Goal: Task Accomplishment & Management: Manage account settings

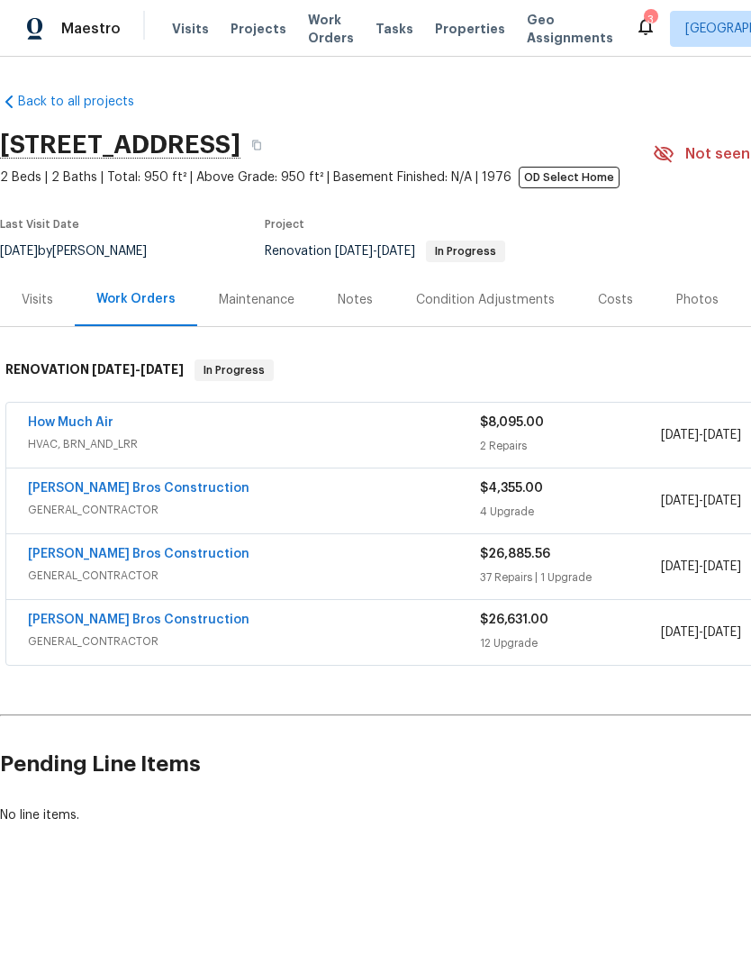
click at [375, 504] on span "GENERAL_CONTRACTOR" at bounding box center [254, 510] width 452 height 18
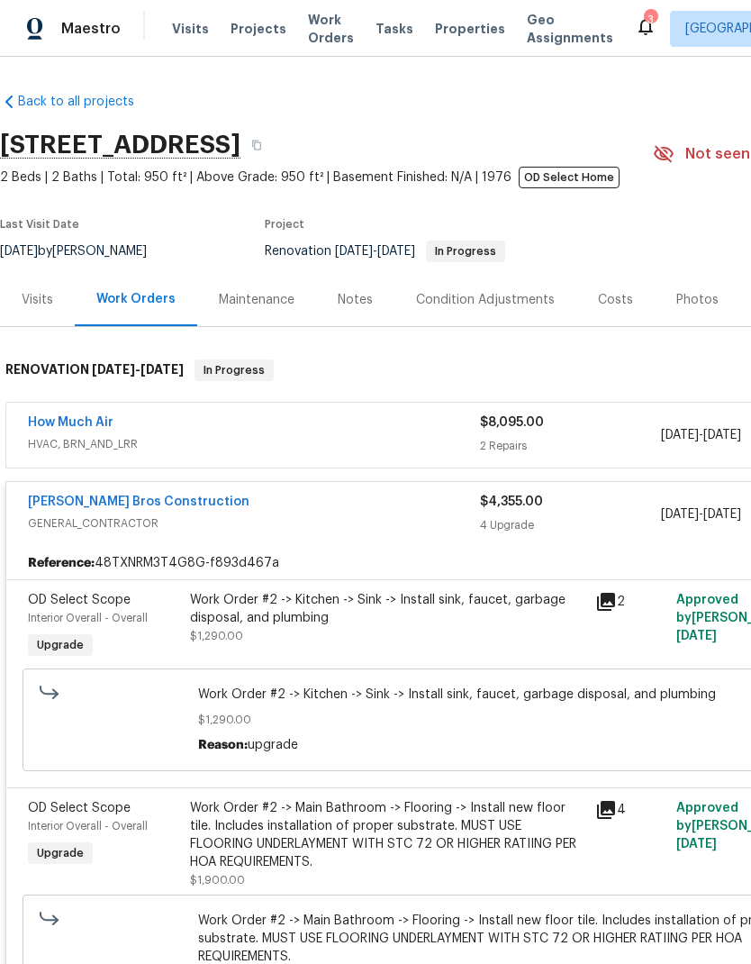
click at [321, 522] on span "GENERAL_CONTRACTOR" at bounding box center [254, 523] width 452 height 18
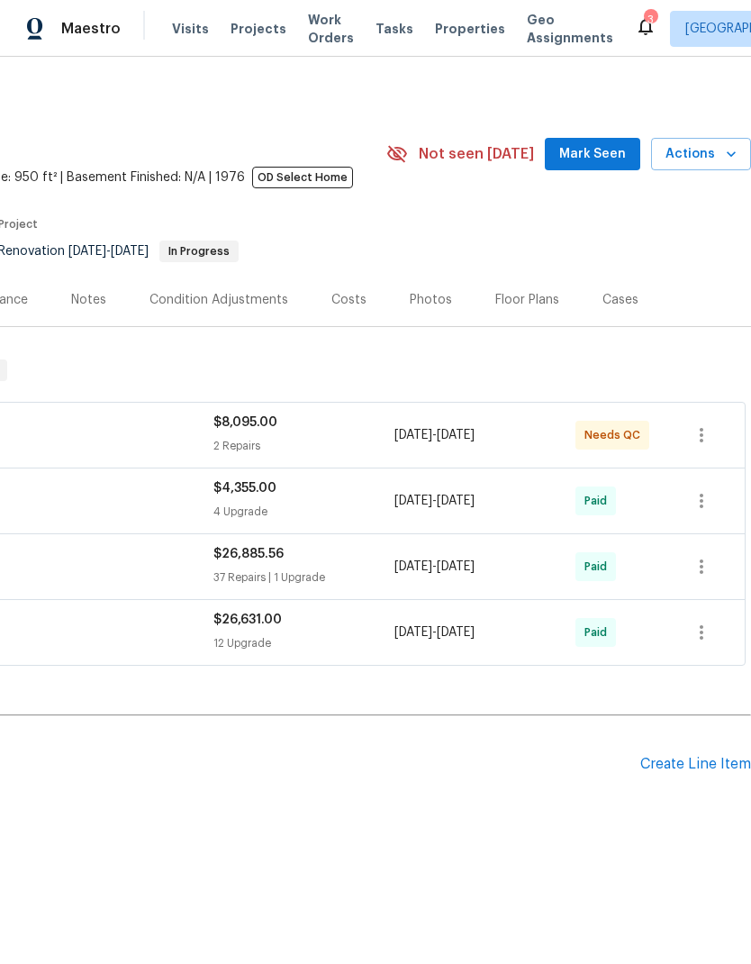
scroll to position [0, 267]
click at [692, 768] on div "Create Line Item" at bounding box center [696, 764] width 111 height 17
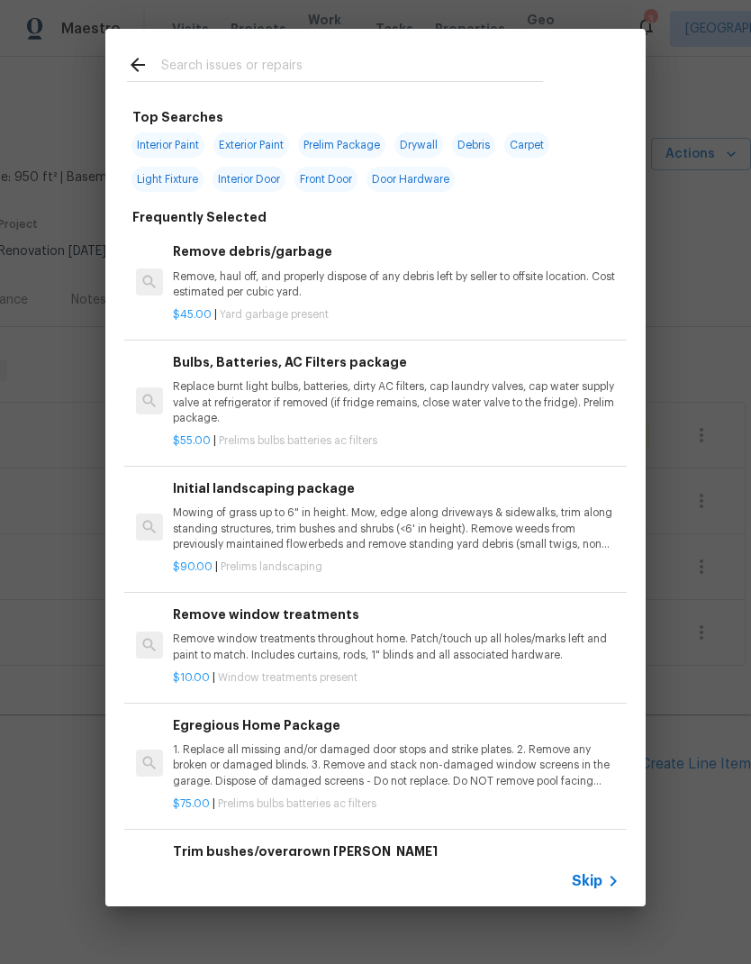
click at [232, 58] on input "text" at bounding box center [352, 67] width 382 height 27
type input "Initi"
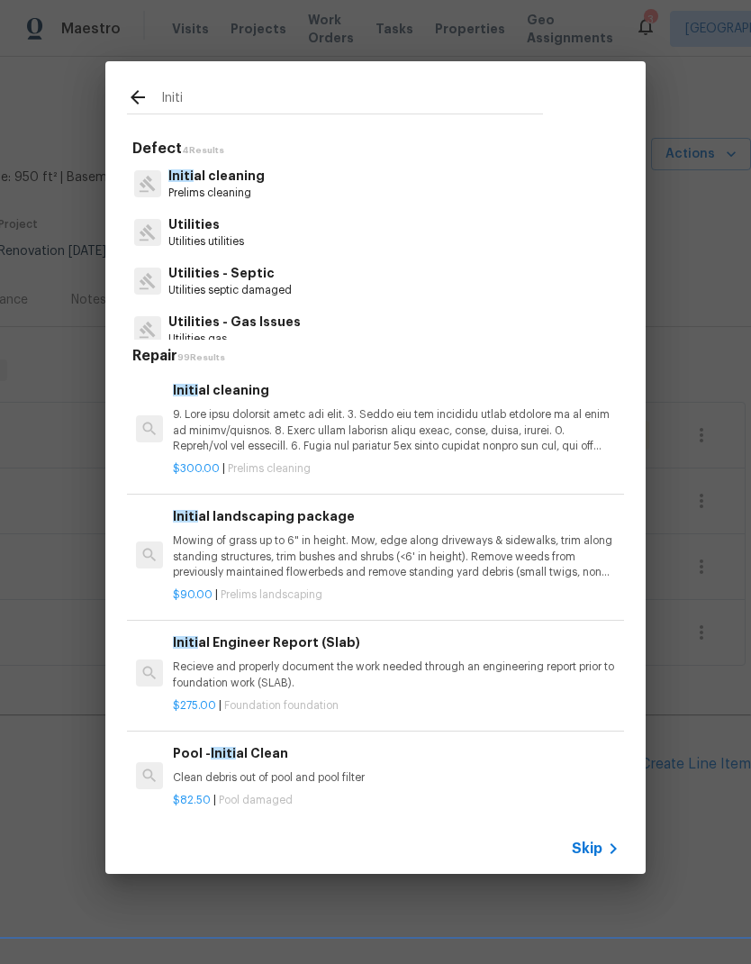
click at [220, 428] on p at bounding box center [396, 430] width 447 height 46
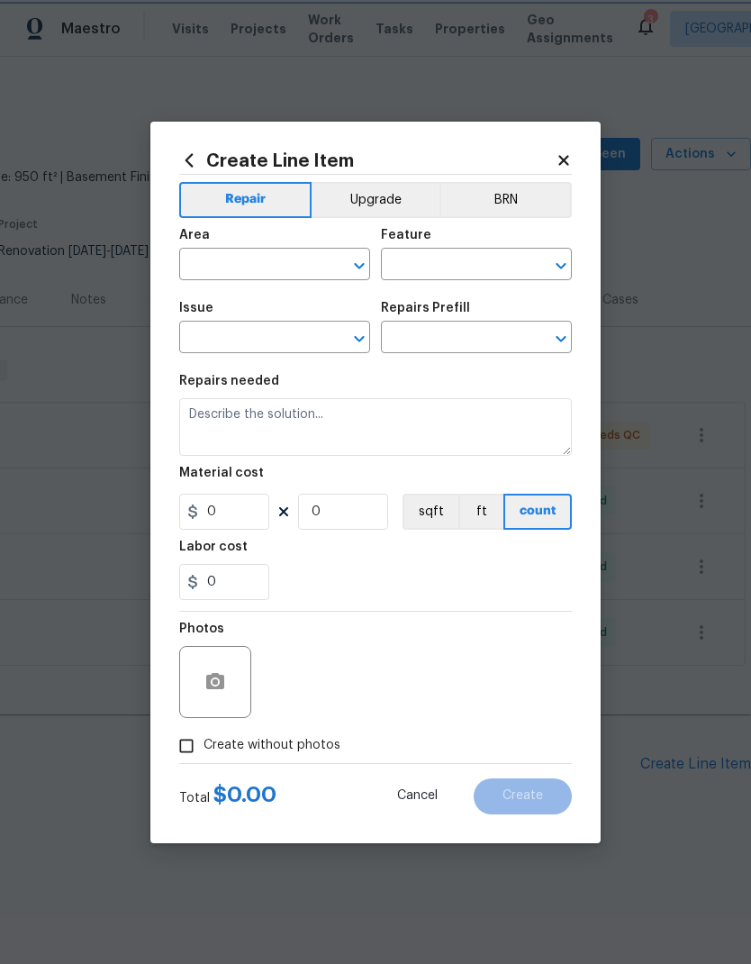
type input "Home Readiness Packages"
type input "Initial cleaning"
type input "Initial cleaning $300.00"
type textarea "1. Wipe down exterior doors and trim. 2. Clean out all exterior light fixtures …"
type input "300"
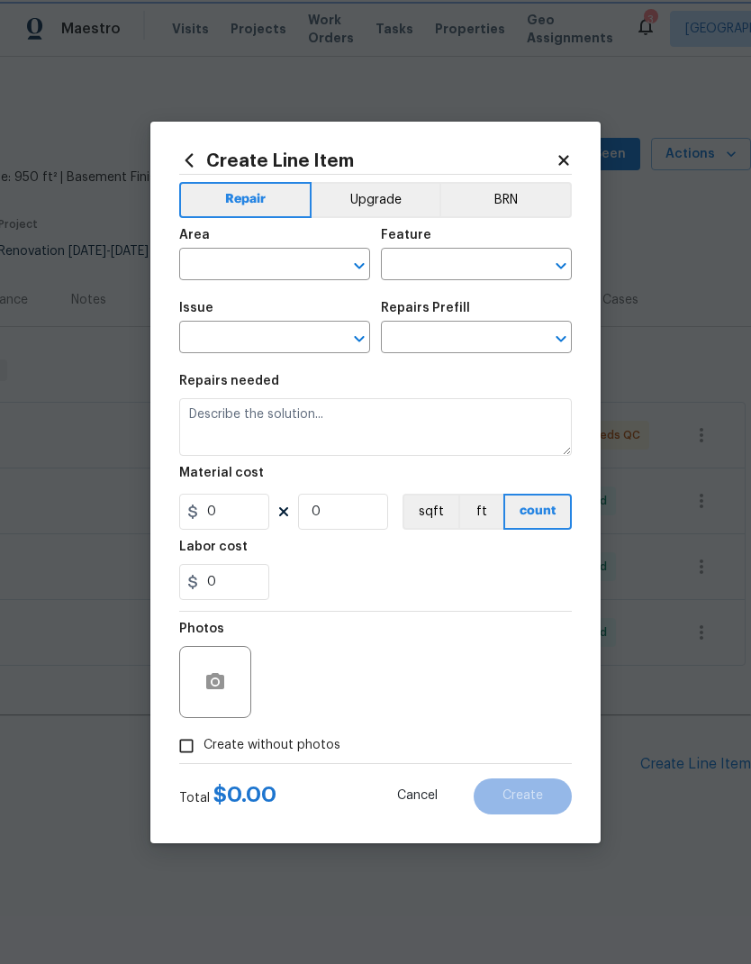
type input "1"
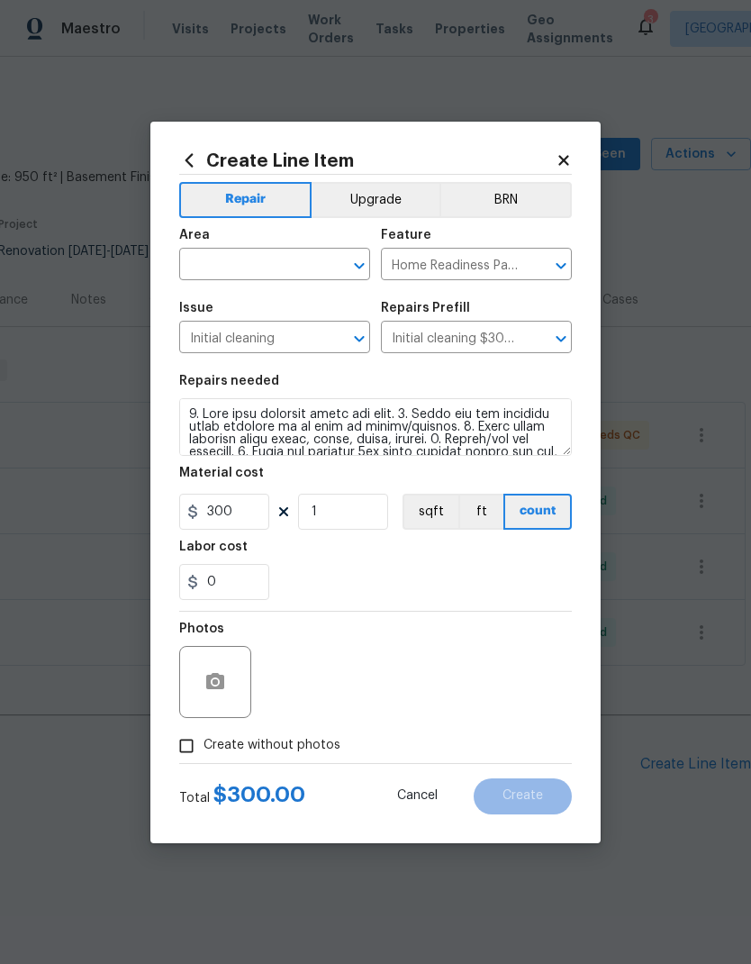
click at [229, 269] on input "text" at bounding box center [249, 266] width 141 height 28
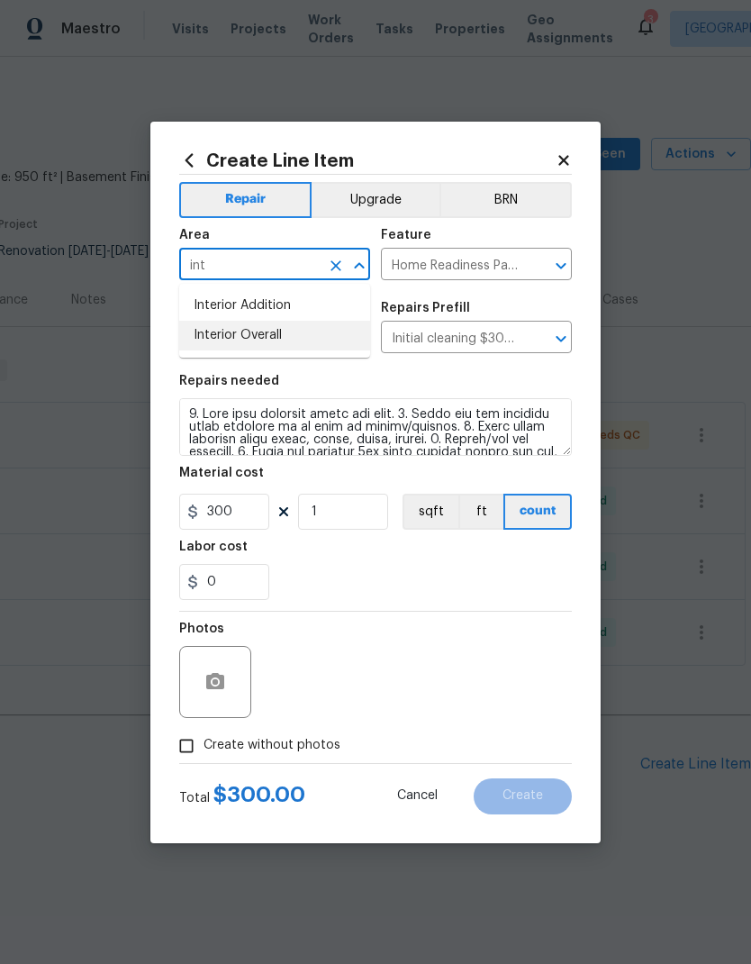
click at [236, 334] on li "Interior Overall" at bounding box center [274, 336] width 191 height 30
type input "Interior Overall"
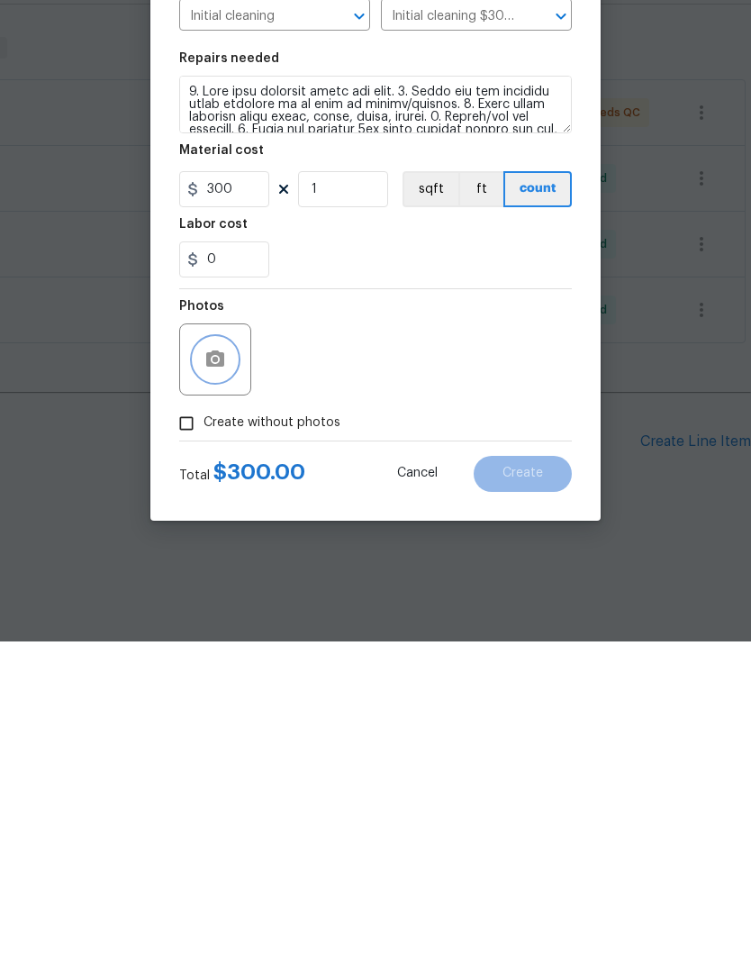
click at [217, 671] on icon "button" at bounding box center [215, 682] width 22 height 22
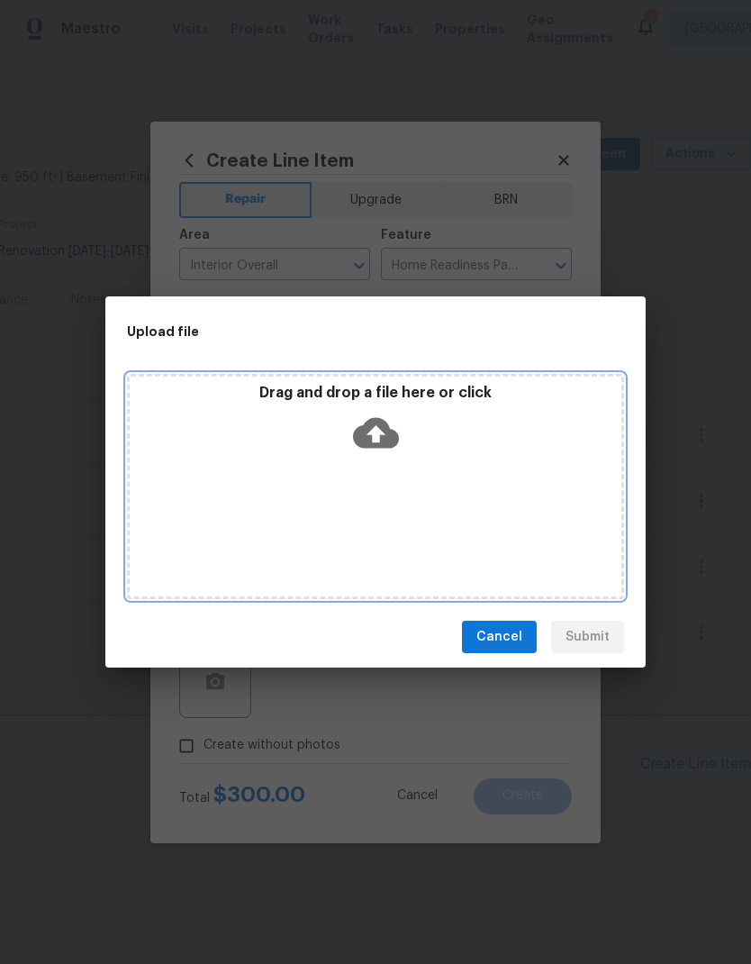
click at [359, 433] on icon at bounding box center [376, 433] width 46 height 31
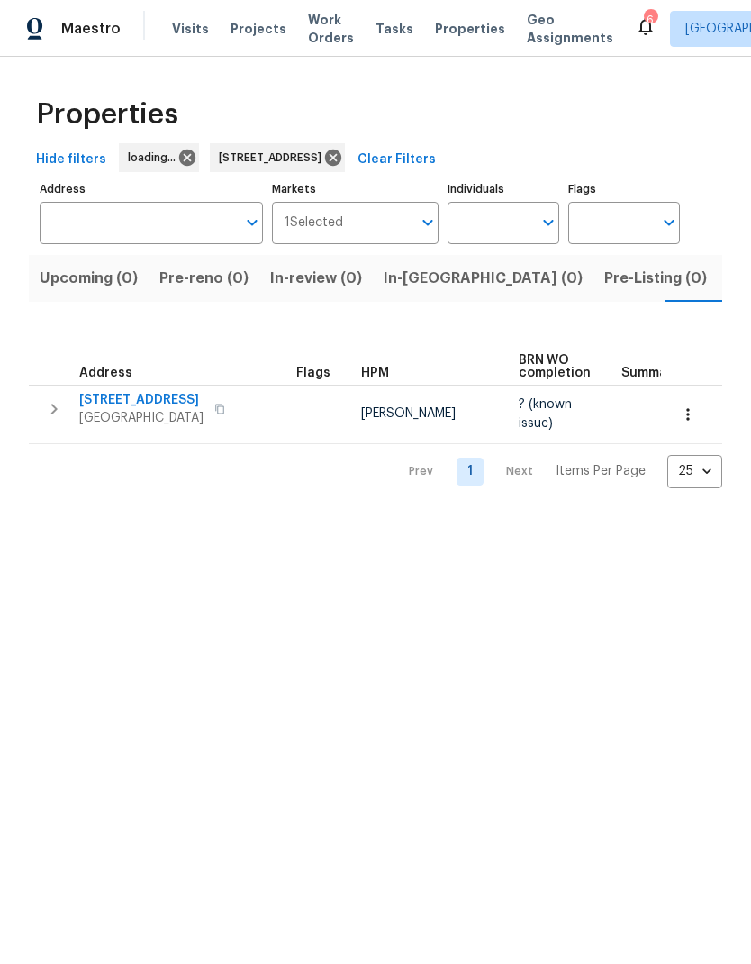
type input "[STREET_ADDRESS]"
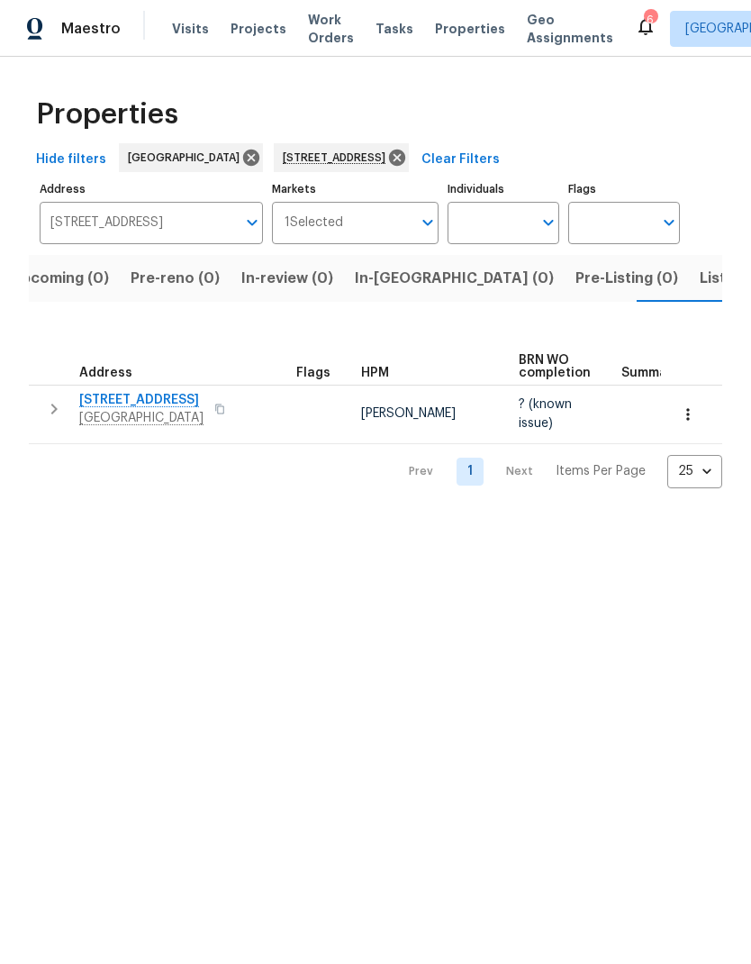
click at [186, 23] on span "Visits" at bounding box center [190, 29] width 37 height 18
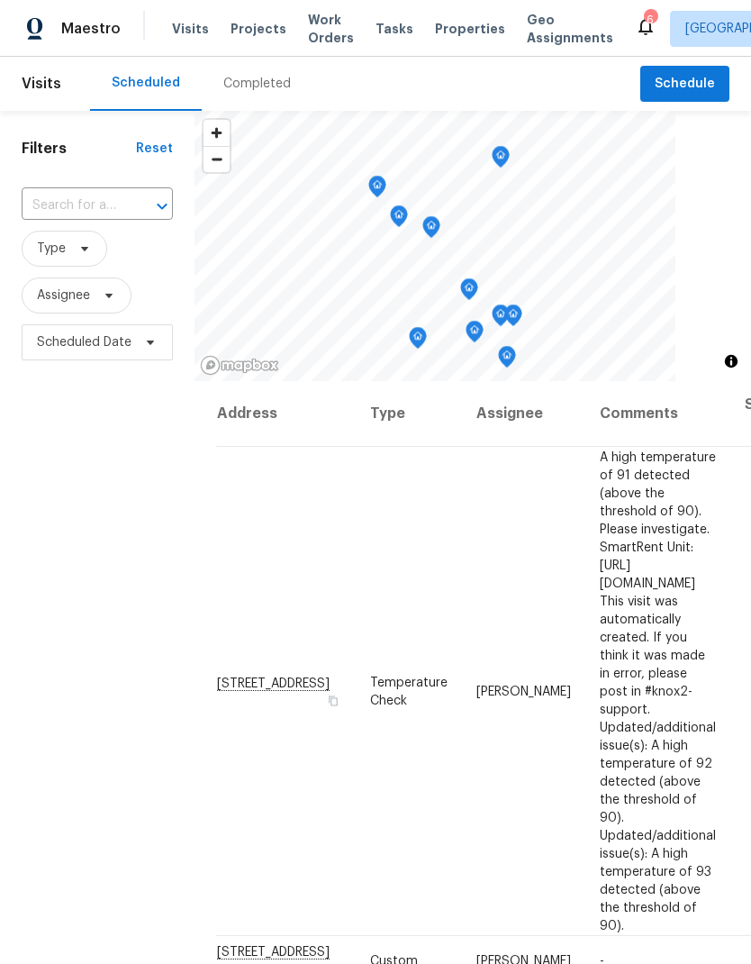
click at [70, 209] on input "text" at bounding box center [72, 206] width 101 height 28
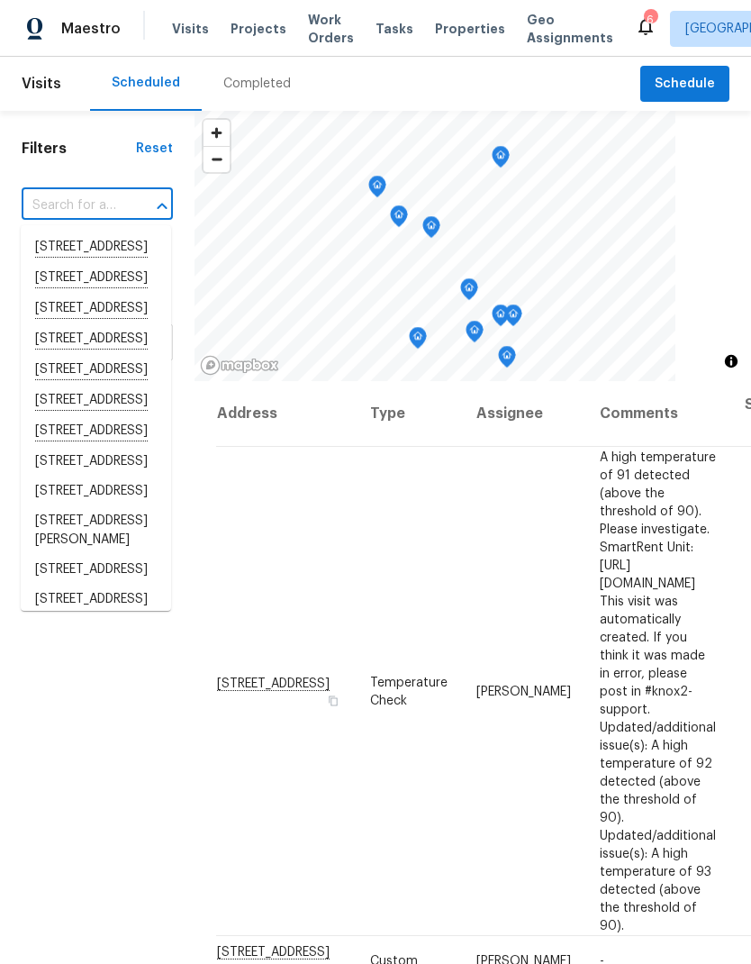
click at [59, 204] on input "text" at bounding box center [72, 206] width 101 height 28
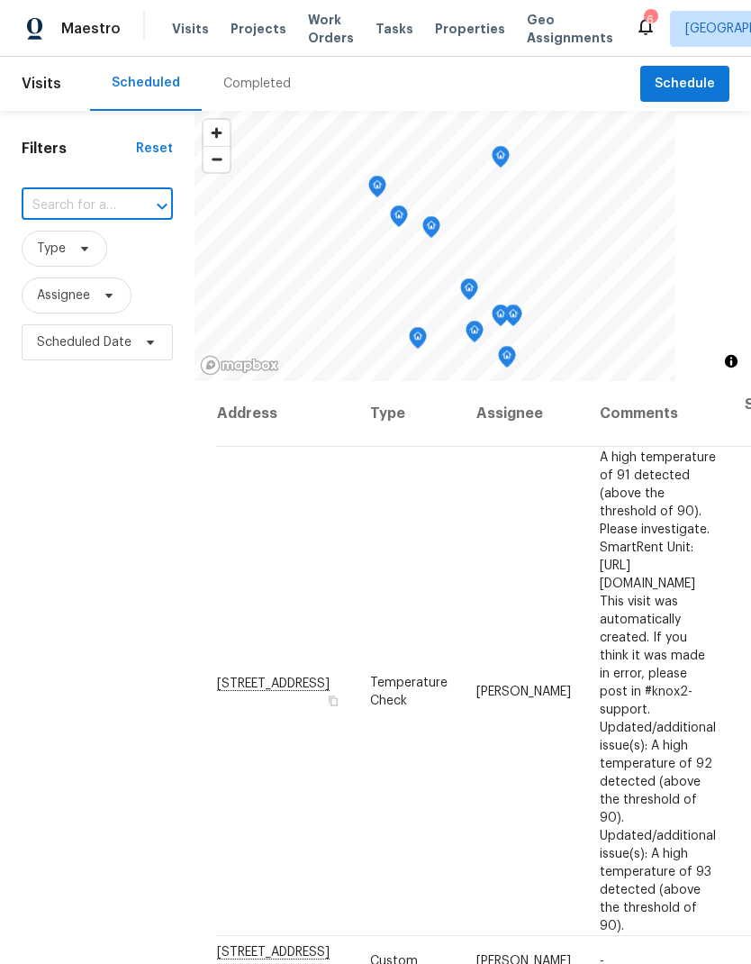
paste input "5708 Baltimore Dr Unit 390, La Mesa, CA 91942"
type input "5708 Baltimore Dr"
click at [77, 263] on li "5708 Baltimore Dr Unit 390, La Mesa, CA 91942" at bounding box center [96, 247] width 150 height 31
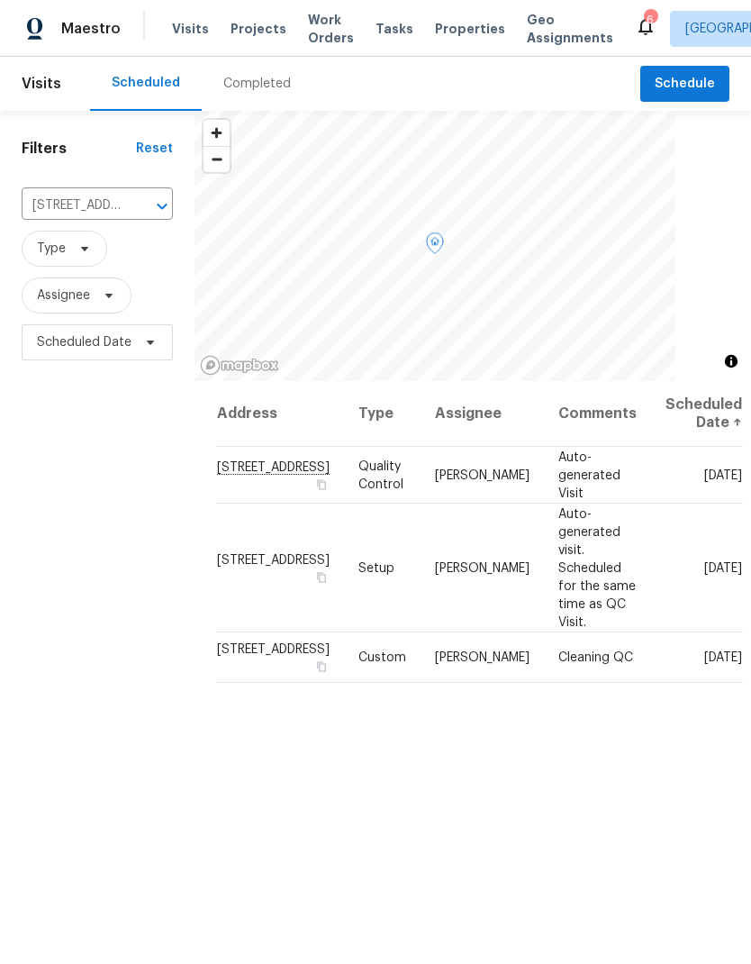
click at [0, 0] on icon at bounding box center [0, 0] width 0 height 0
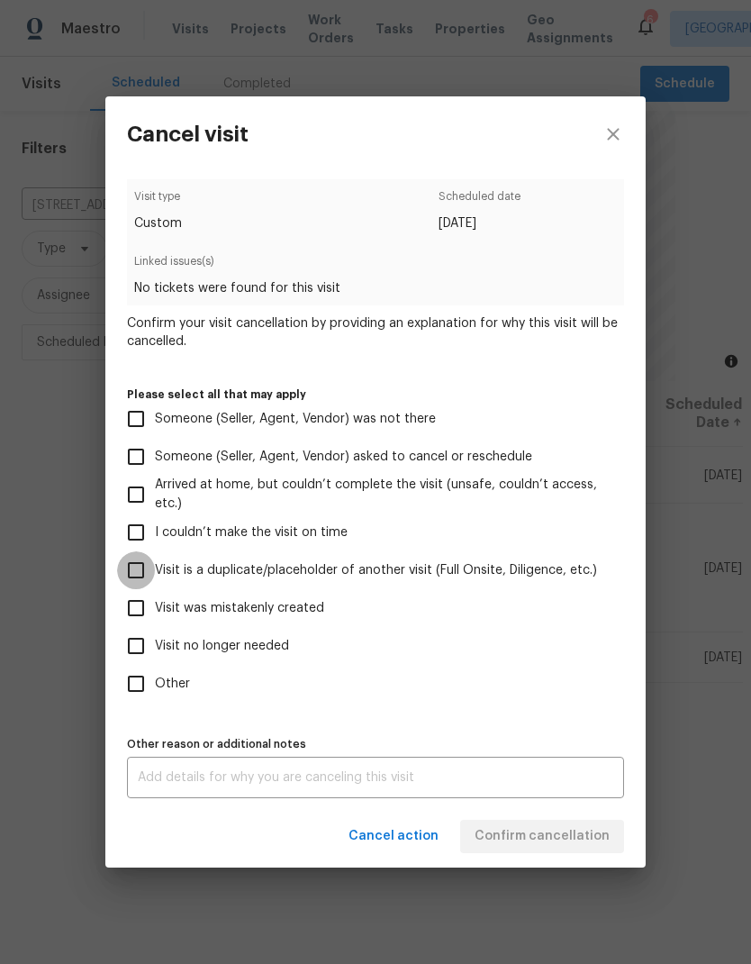
click at [143, 568] on input "Visit is a duplicate/placeholder of another visit (Full Onsite, Diligence, etc.)" at bounding box center [136, 570] width 38 height 38
checkbox input "true"
click at [407, 784] on textarea at bounding box center [376, 777] width 476 height 13
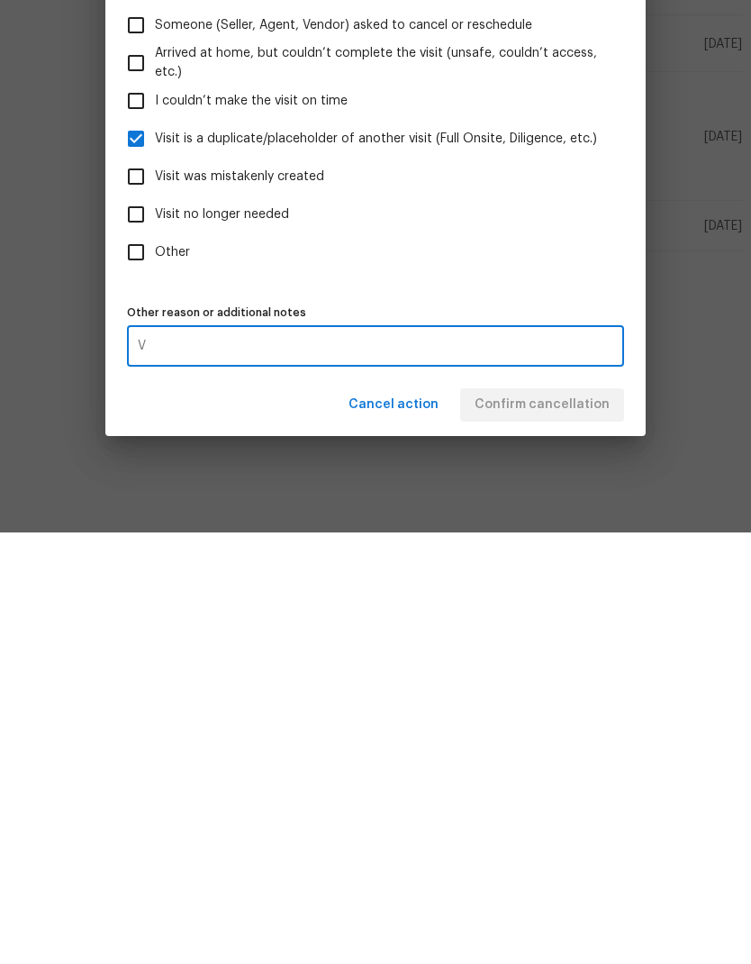
scroll to position [72, 0]
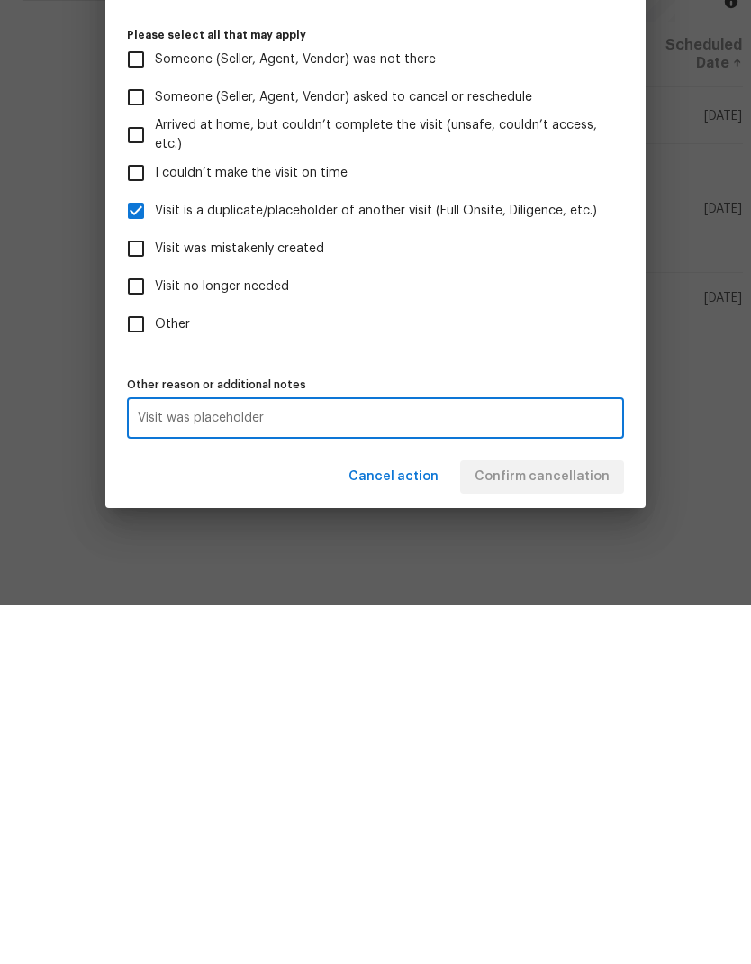
type textarea "Visit was placeholder"
click at [405, 665] on label "Other" at bounding box center [363, 684] width 493 height 38
click at [155, 665] on input "Other" at bounding box center [136, 684] width 38 height 38
checkbox input "true"
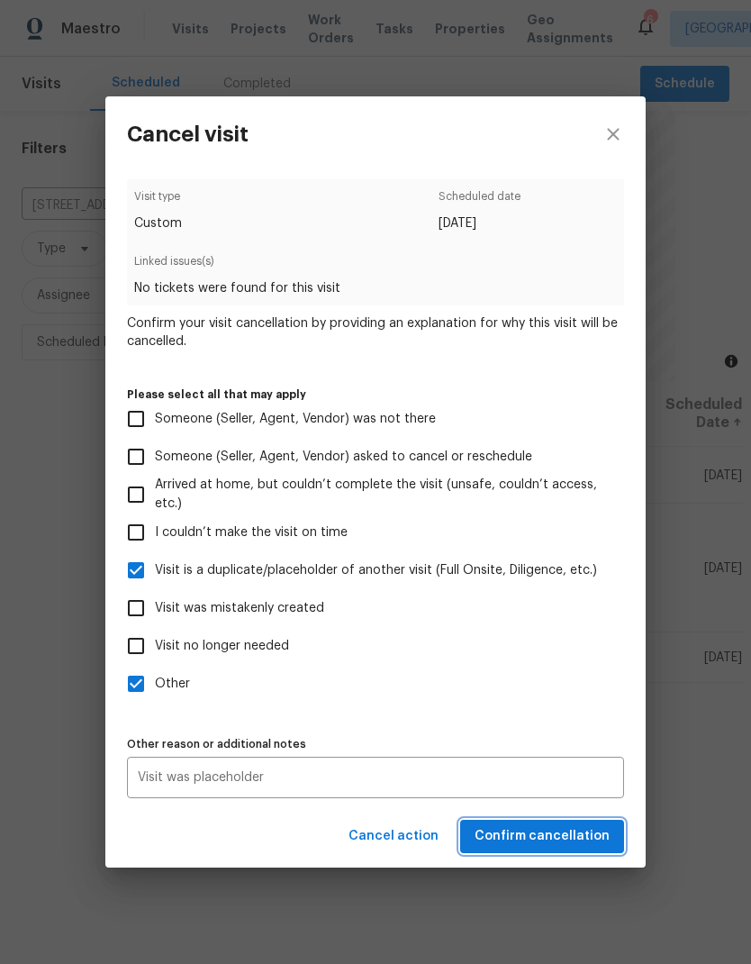
click at [509, 836] on span "Confirm cancellation" at bounding box center [542, 836] width 135 height 23
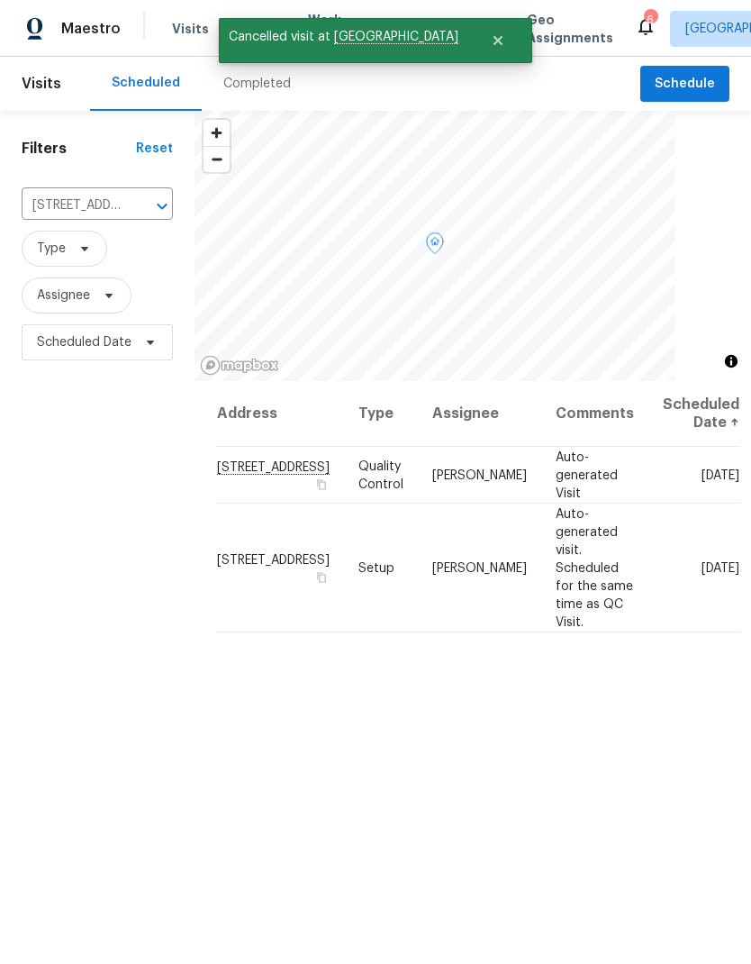
click at [0, 0] on icon at bounding box center [0, 0] width 0 height 0
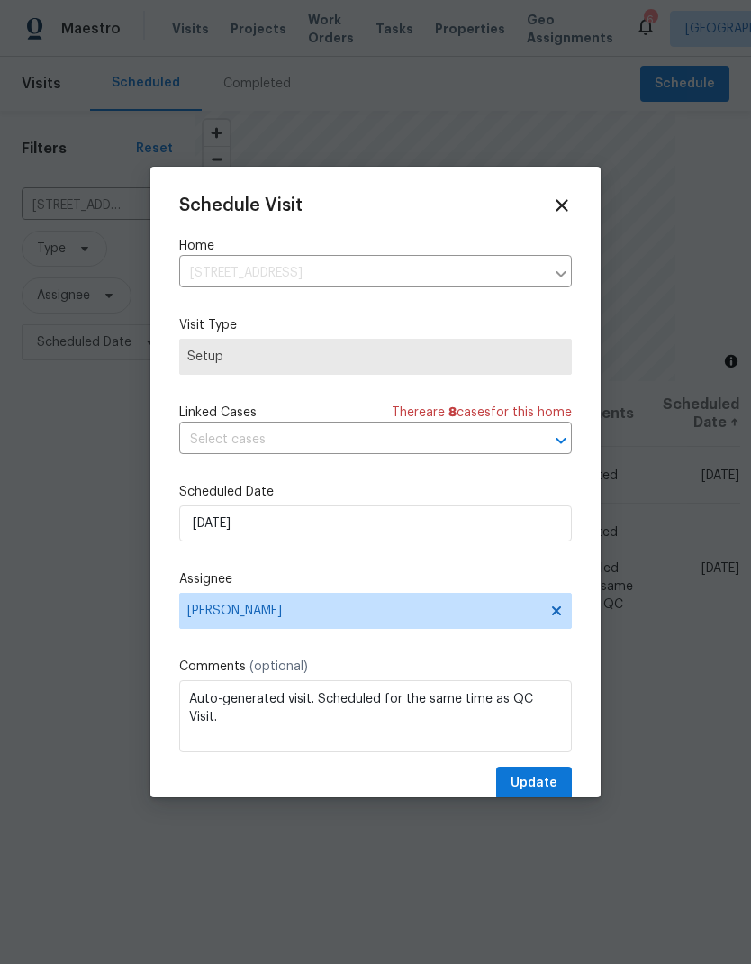
click at [557, 211] on icon at bounding box center [562, 205] width 12 height 12
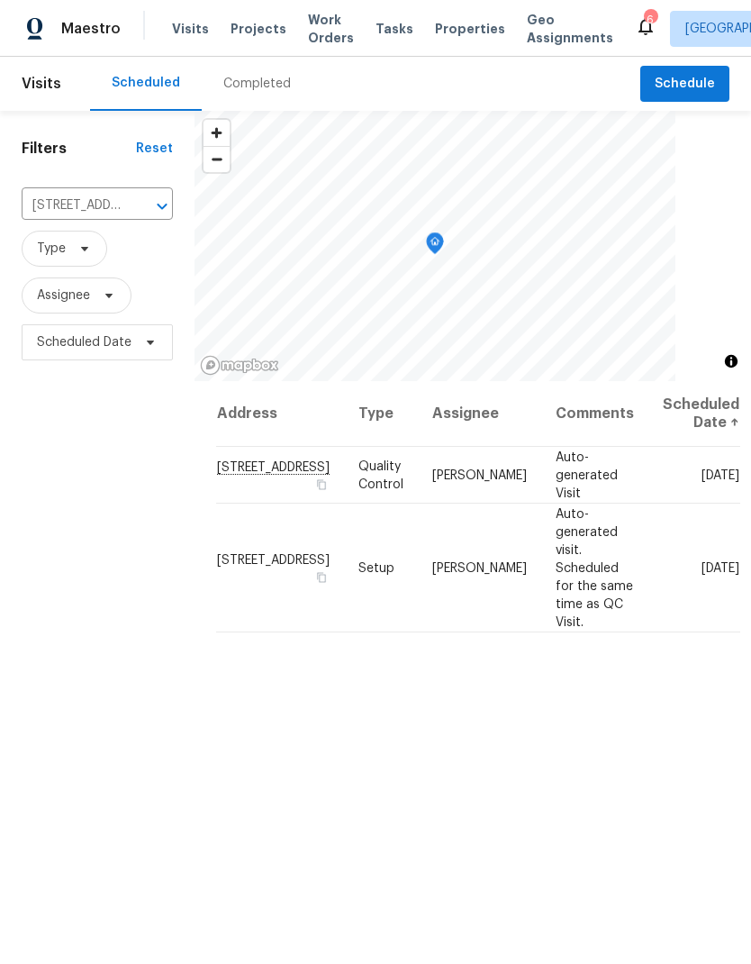
click at [0, 0] on icon at bounding box center [0, 0] width 0 height 0
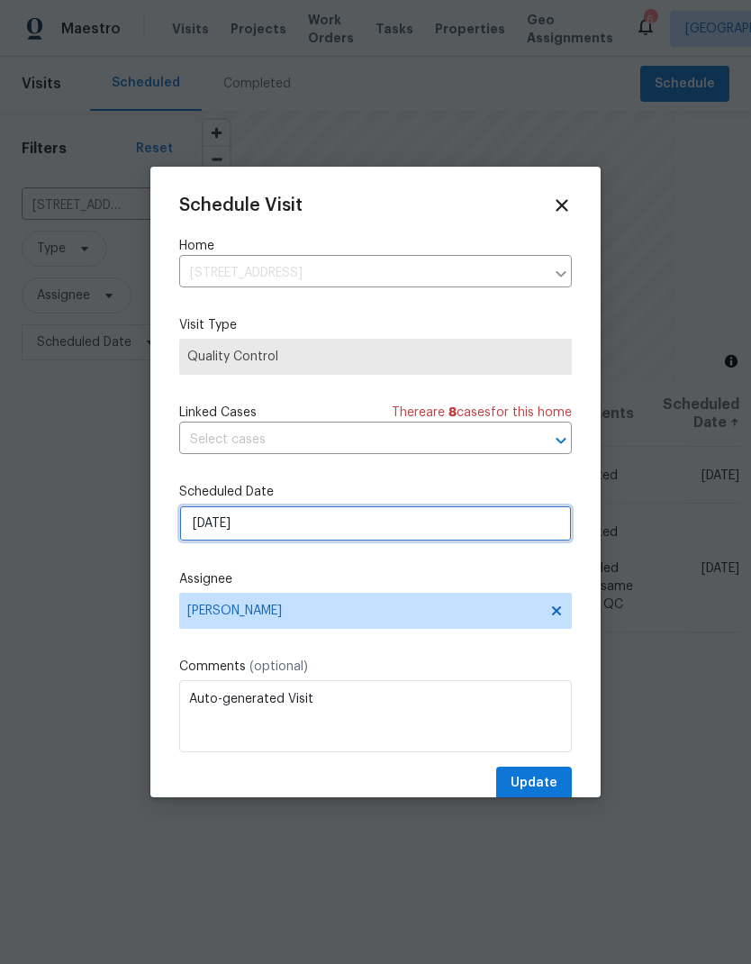
click at [244, 537] on input "8/14/2025" at bounding box center [375, 523] width 393 height 36
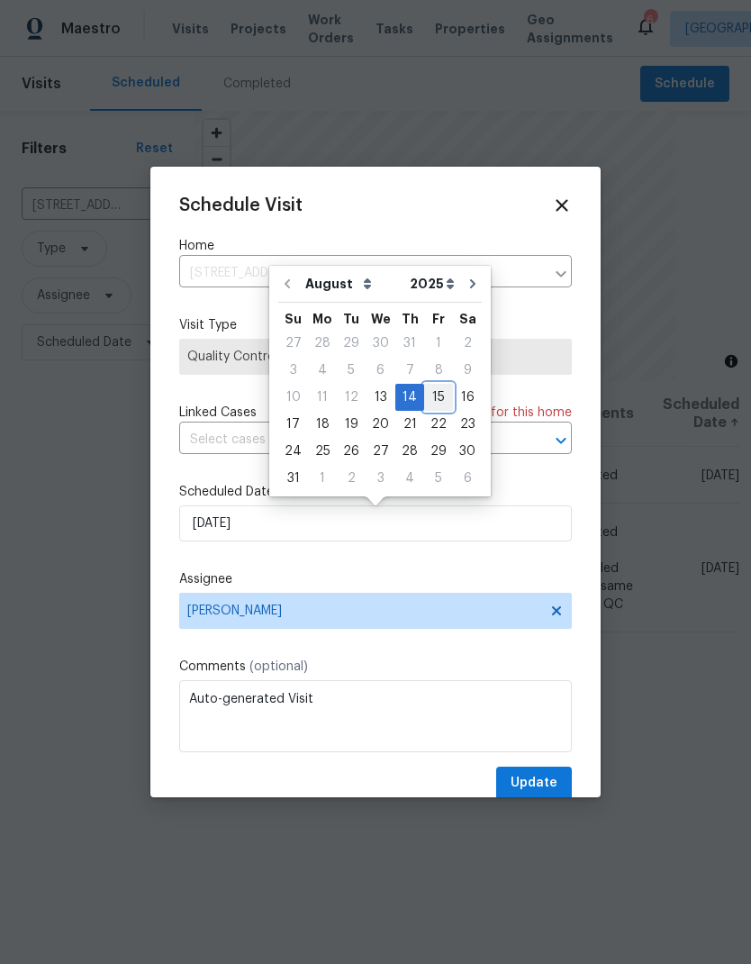
click at [427, 388] on div "15" at bounding box center [438, 397] width 29 height 25
type input "8/15/2025"
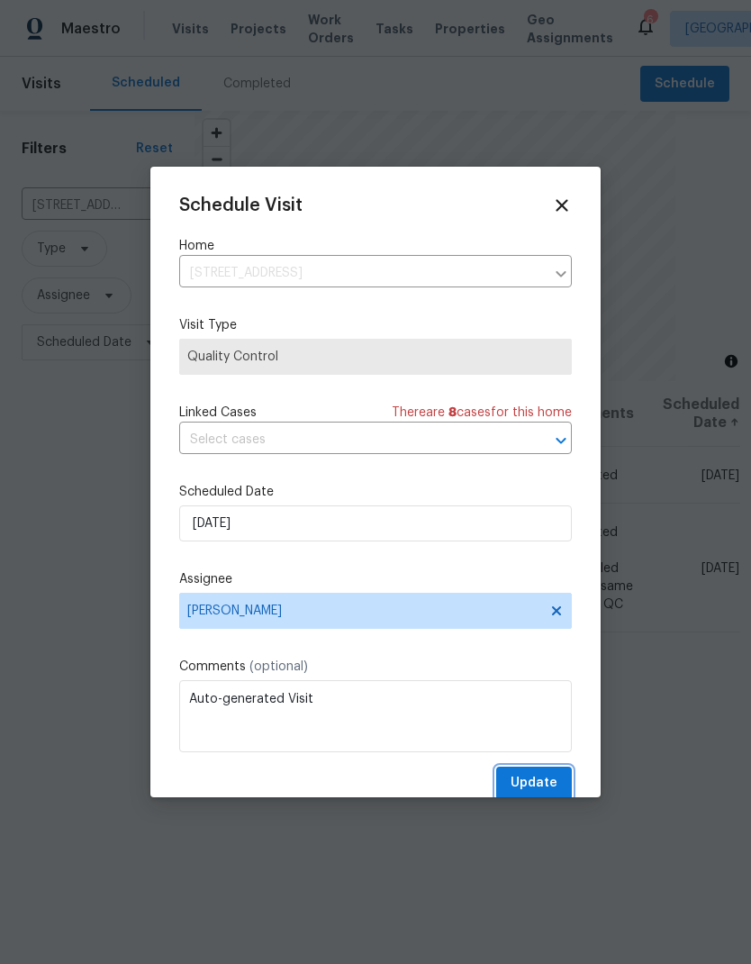
click at [543, 786] on span "Update" at bounding box center [534, 783] width 47 height 23
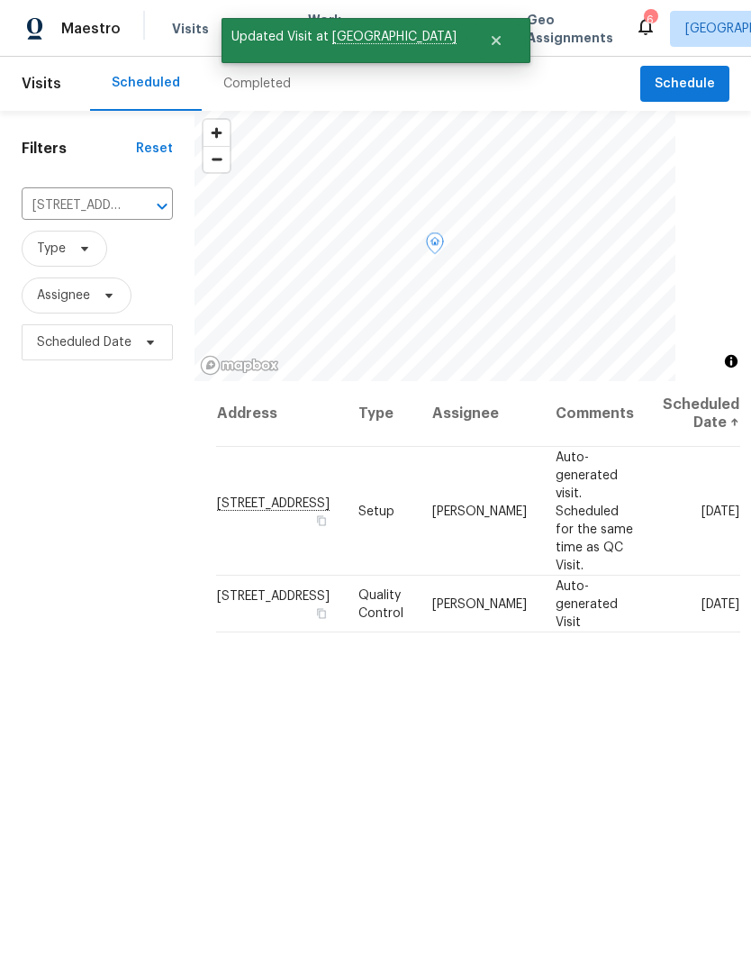
click at [0, 0] on icon at bounding box center [0, 0] width 0 height 0
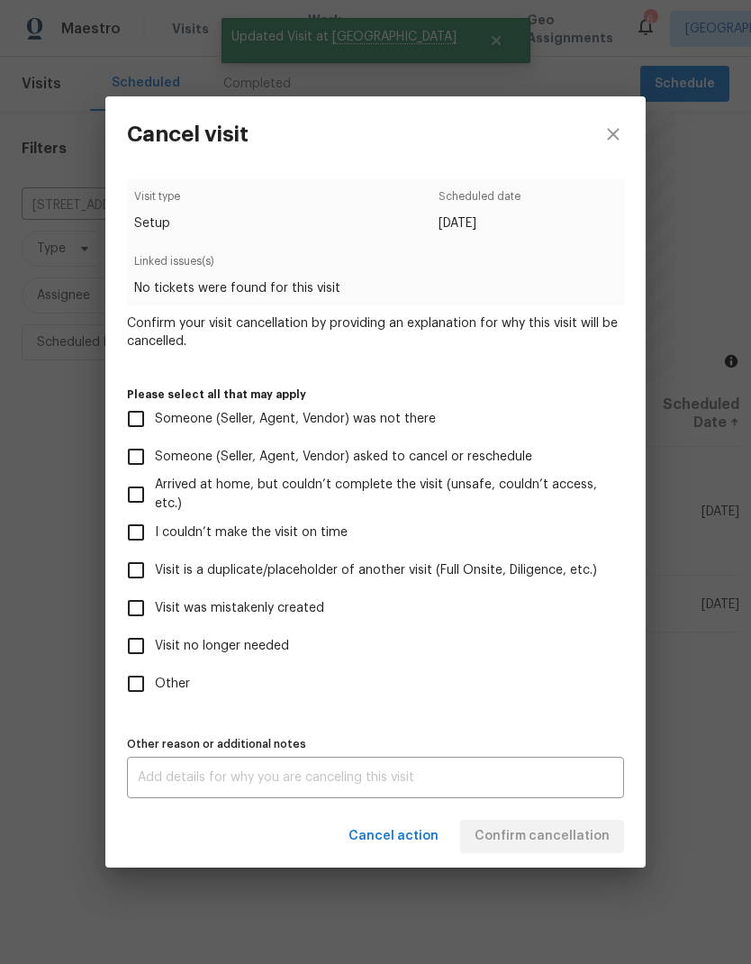
click at [136, 645] on input "Visit no longer needed" at bounding box center [136, 646] width 38 height 38
checkbox input "true"
click at [177, 784] on textarea at bounding box center [376, 777] width 476 height 13
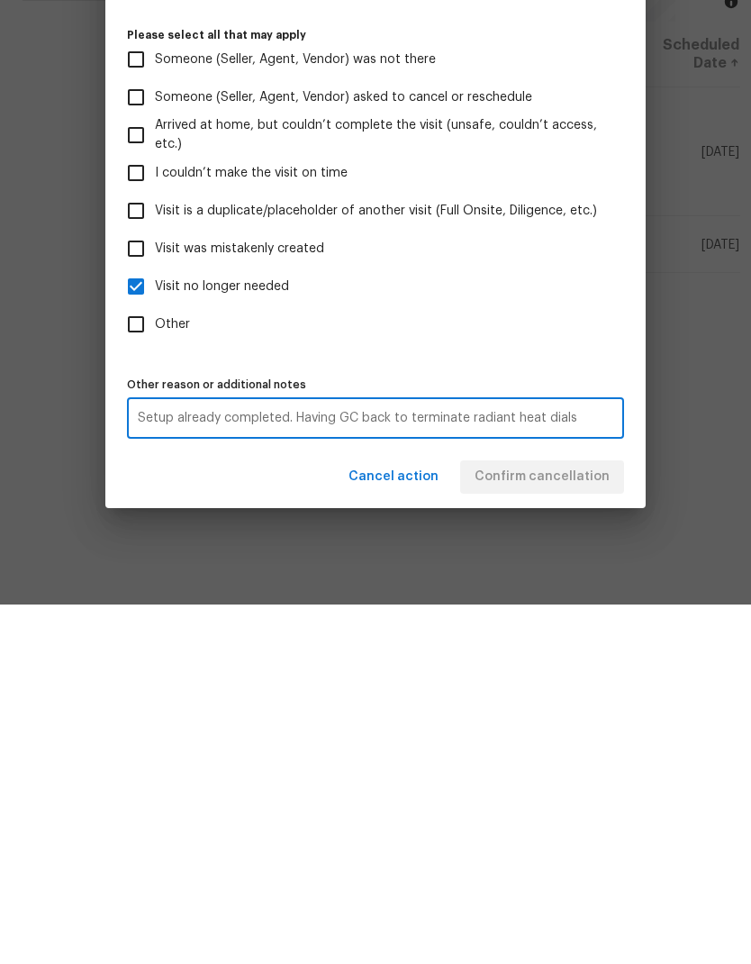
type textarea "Setup already completed. Having GC back to terminate radiant heat dials"
click at [537, 665] on label "Other" at bounding box center [363, 684] width 493 height 38
click at [155, 665] on input "Other" at bounding box center [136, 684] width 38 height 38
checkbox input "true"
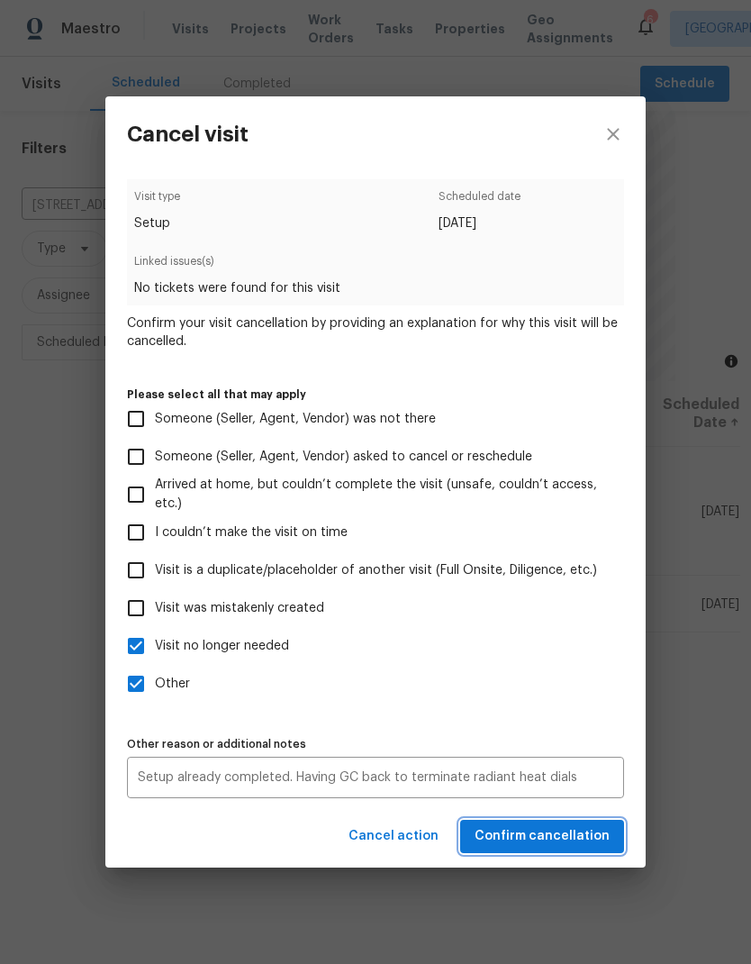
click at [576, 833] on span "Confirm cancellation" at bounding box center [542, 836] width 135 height 23
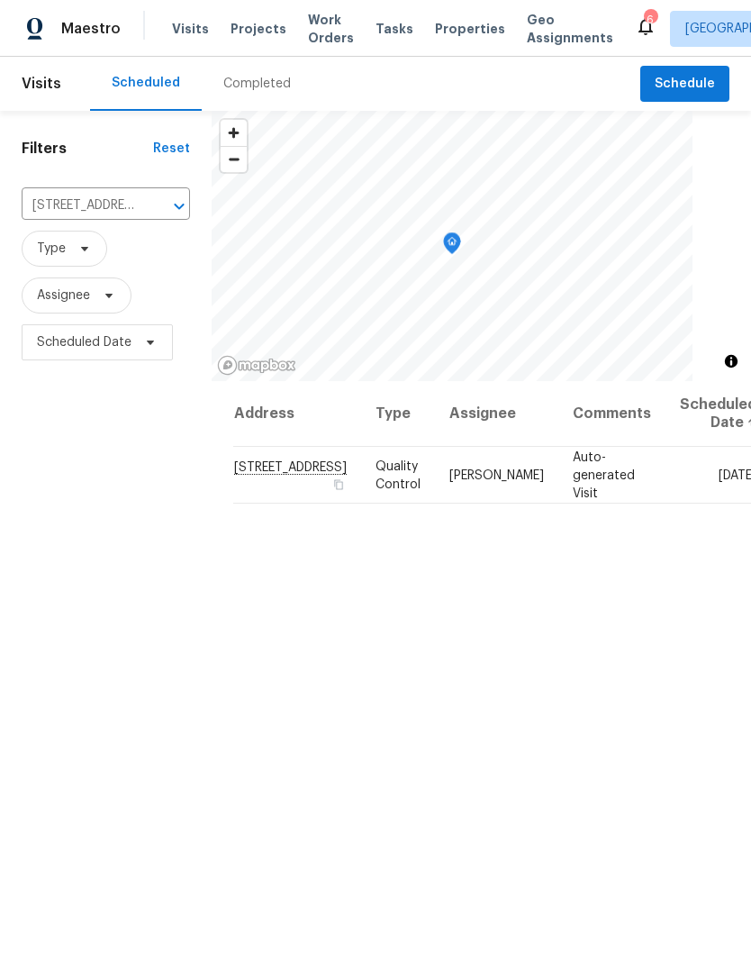
click at [147, 197] on icon "Clear" at bounding box center [156, 206] width 18 height 18
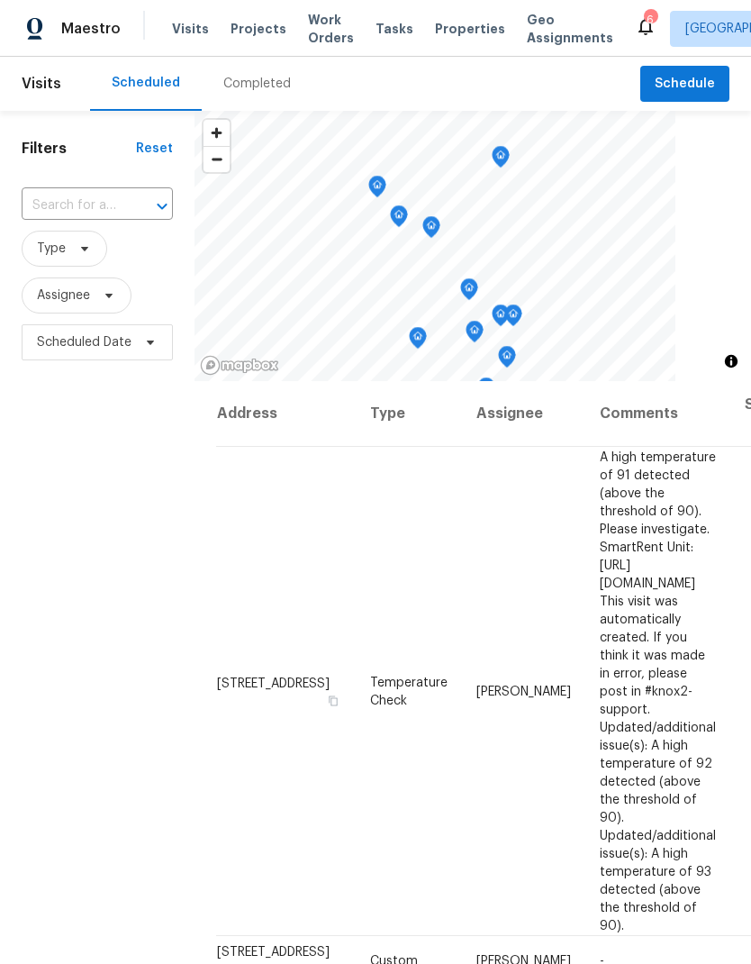
click at [107, 204] on input "text" at bounding box center [72, 206] width 101 height 28
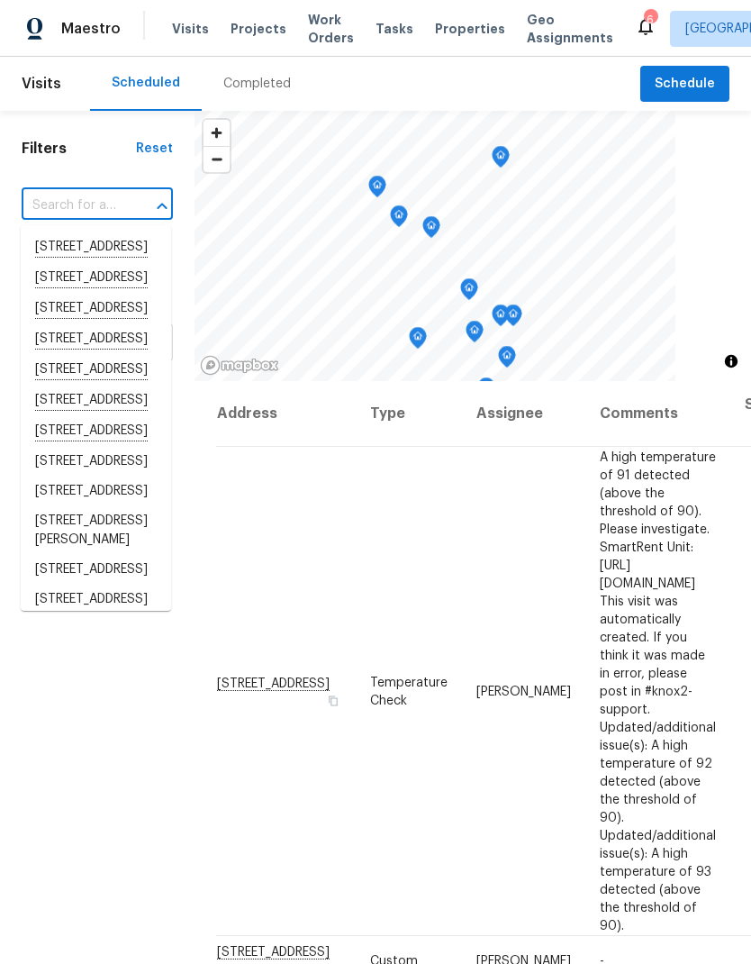
click at [68, 201] on input "text" at bounding box center [72, 206] width 101 height 28
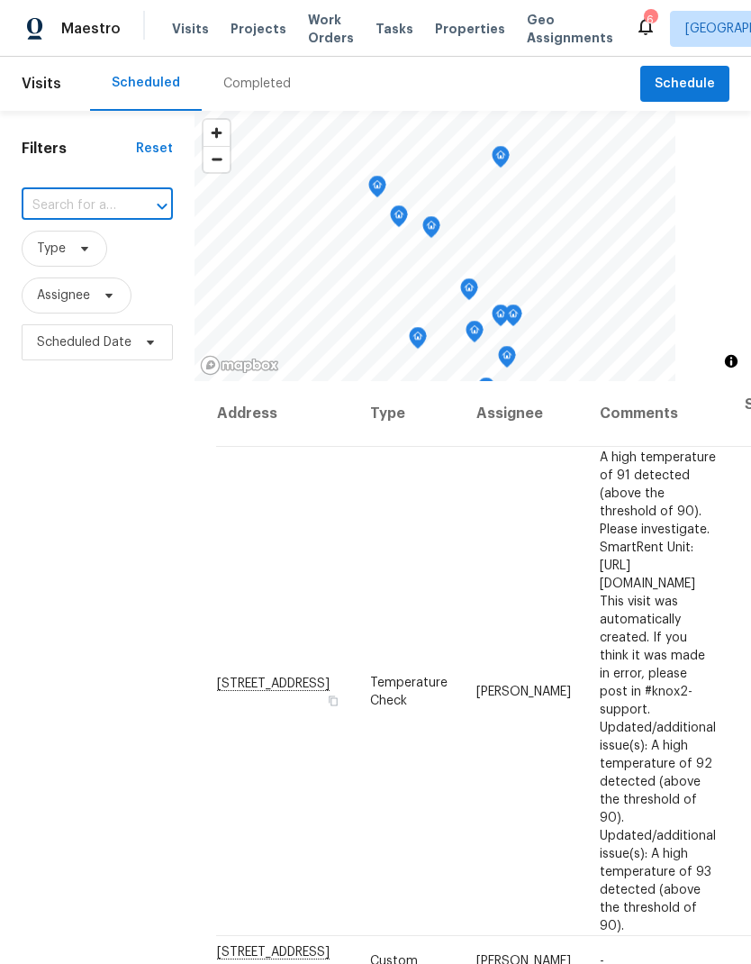
paste input "1885 Leon Ave, San Diego, CA 92154"
type input "1885 Leon Ave, San Diego, CA 92154"
click at [87, 247] on li "1885 Leon Ave, San Diego, CA 92154" at bounding box center [96, 256] width 150 height 49
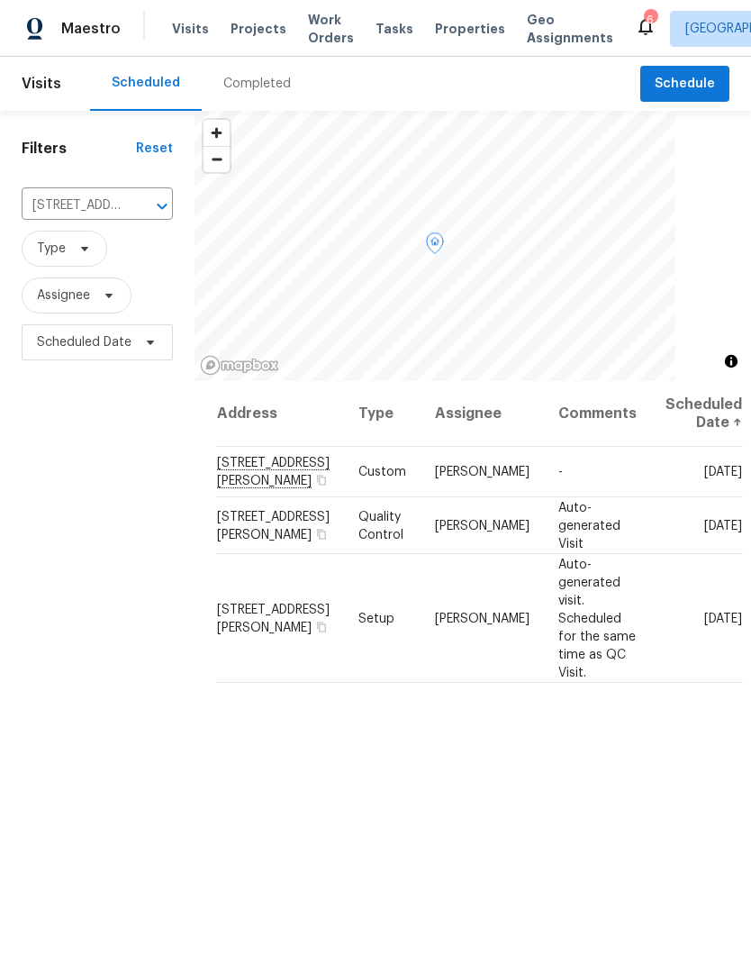
click at [0, 0] on icon at bounding box center [0, 0] width 0 height 0
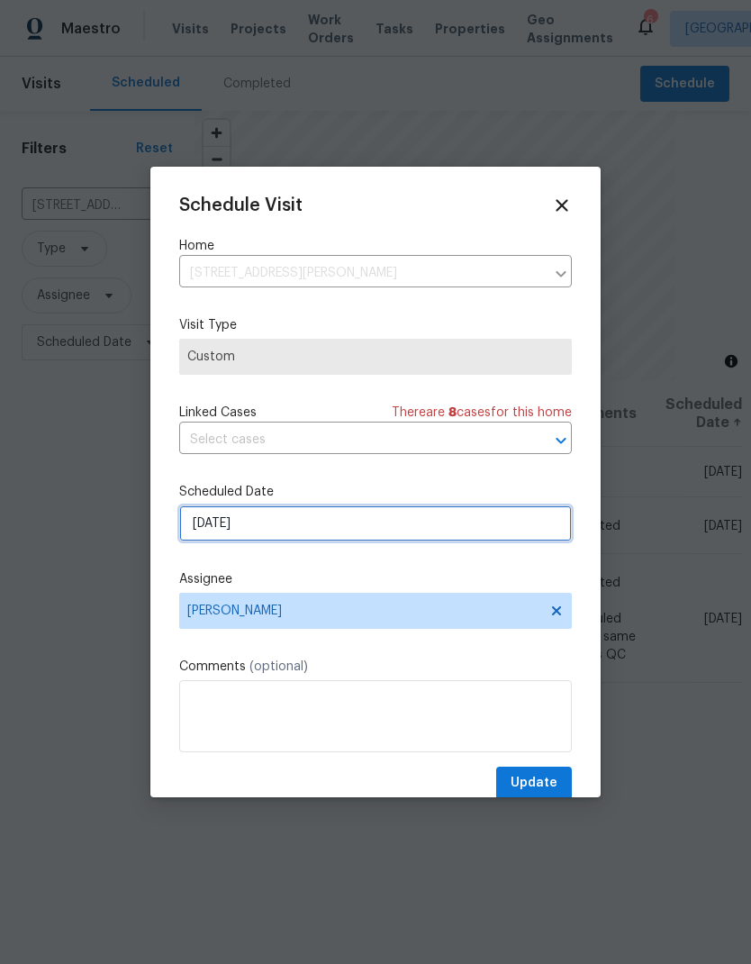
click at [311, 520] on input "[DATE]" at bounding box center [375, 523] width 393 height 36
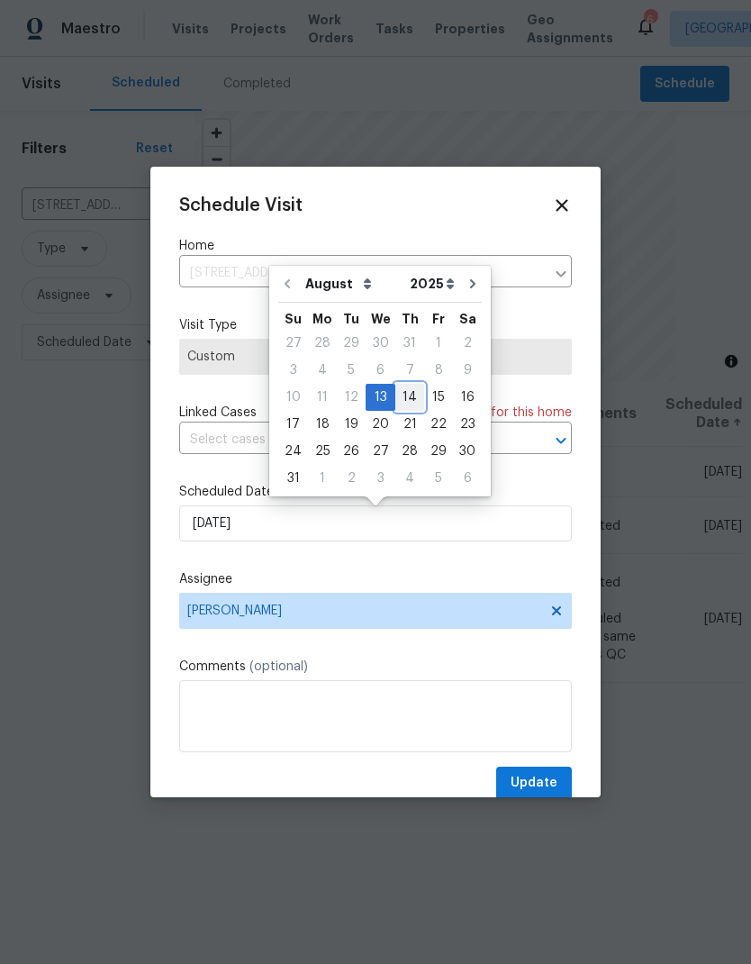
click at [410, 398] on div "14" at bounding box center [409, 397] width 29 height 25
type input "8/14/2025"
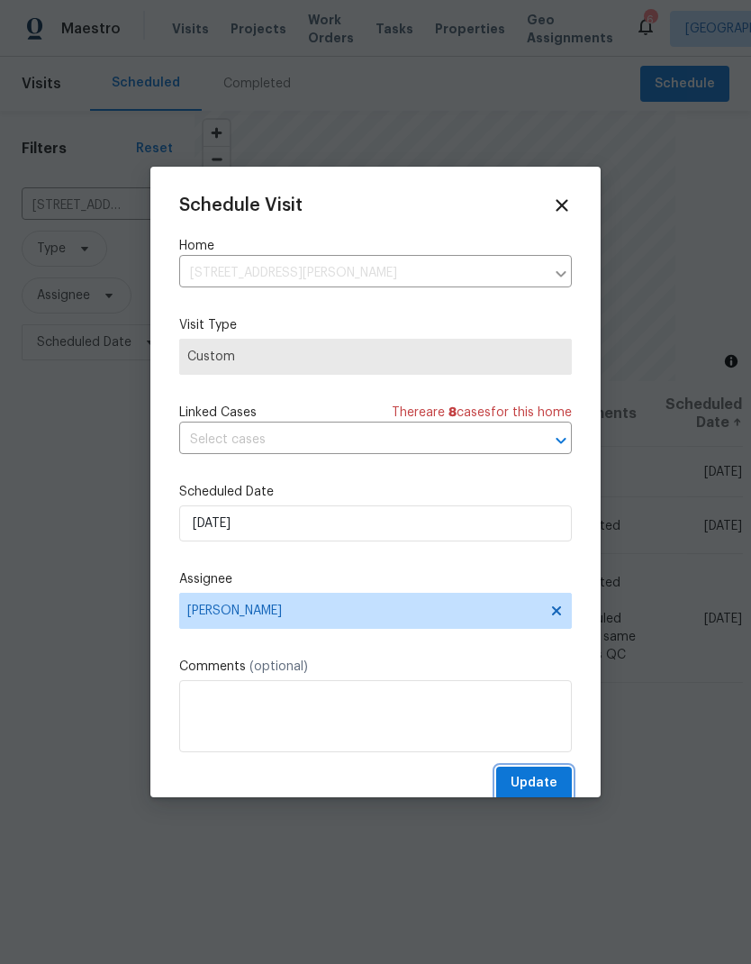
click at [541, 775] on button "Update" at bounding box center [534, 783] width 76 height 33
